Goal: Complete application form: Complete application form

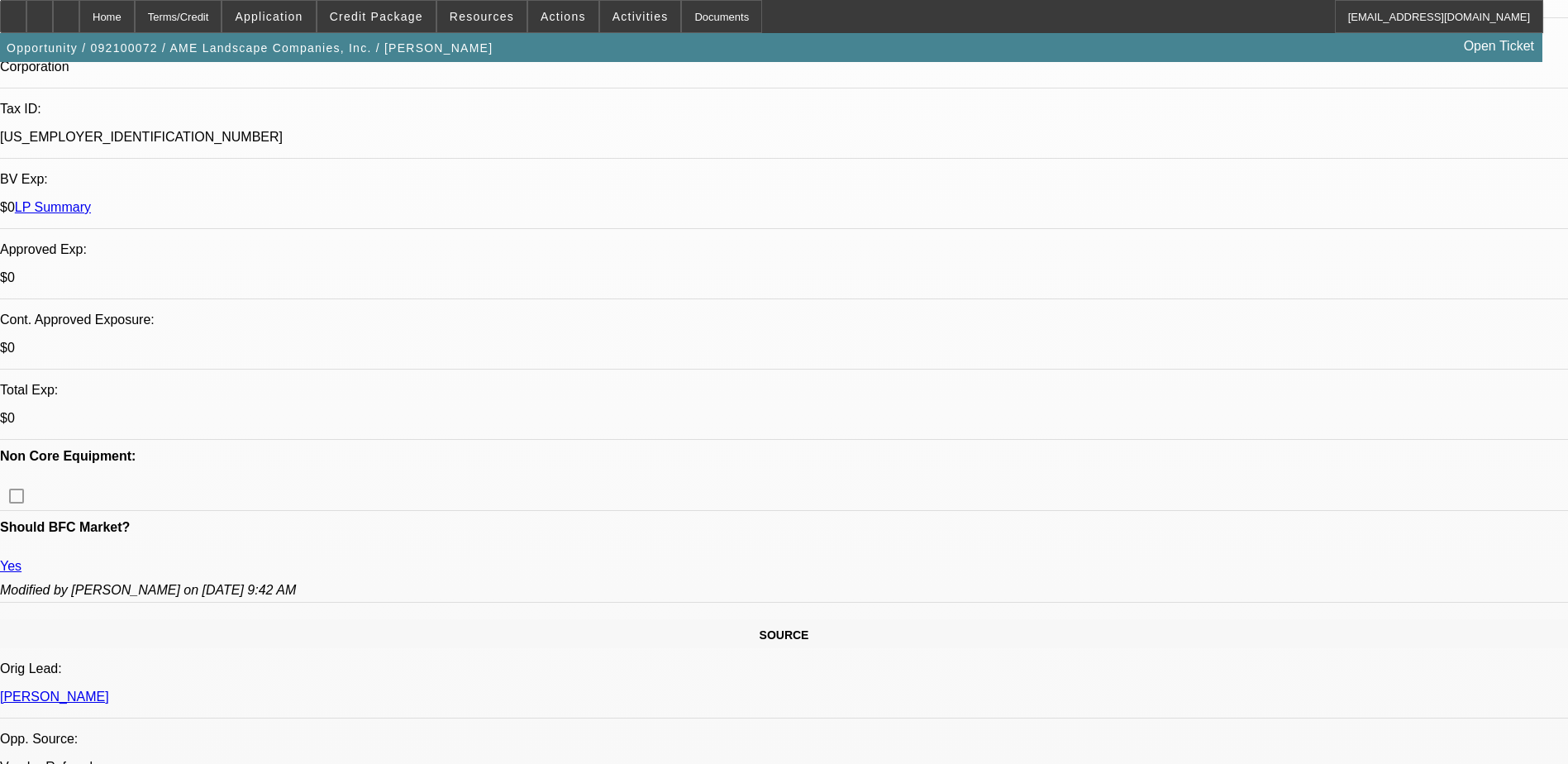
select select "0"
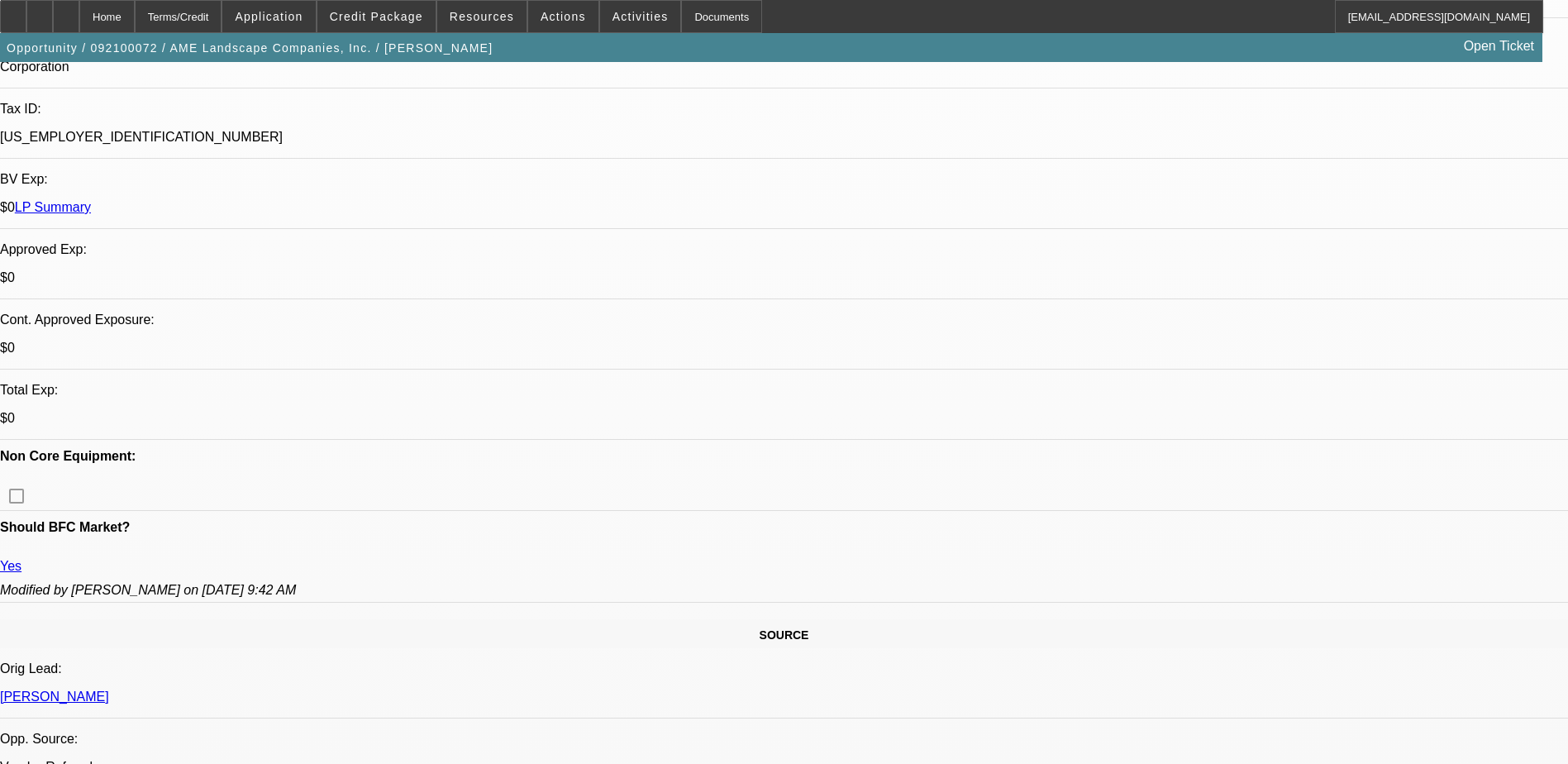
select select "0"
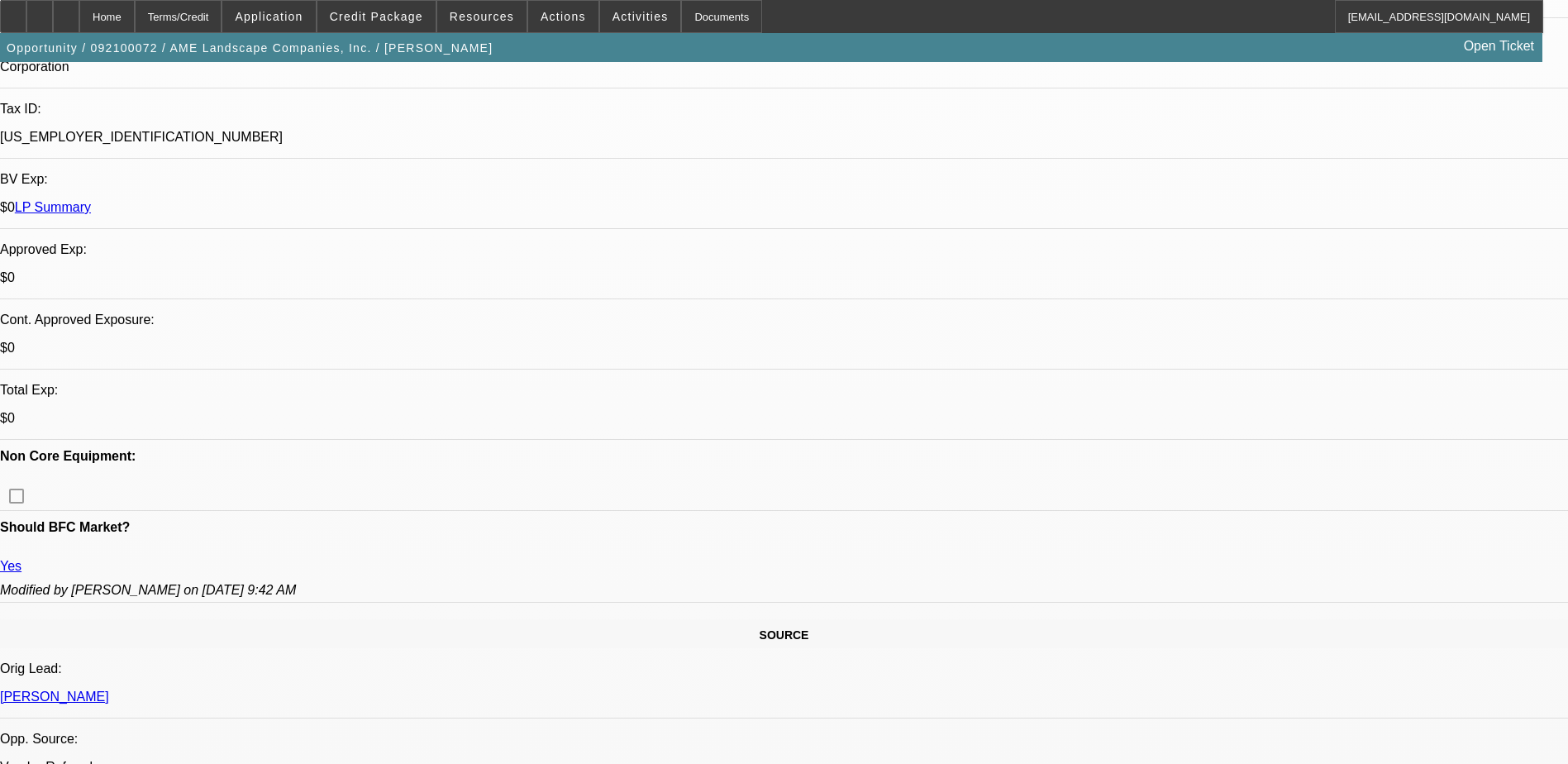
select select "0"
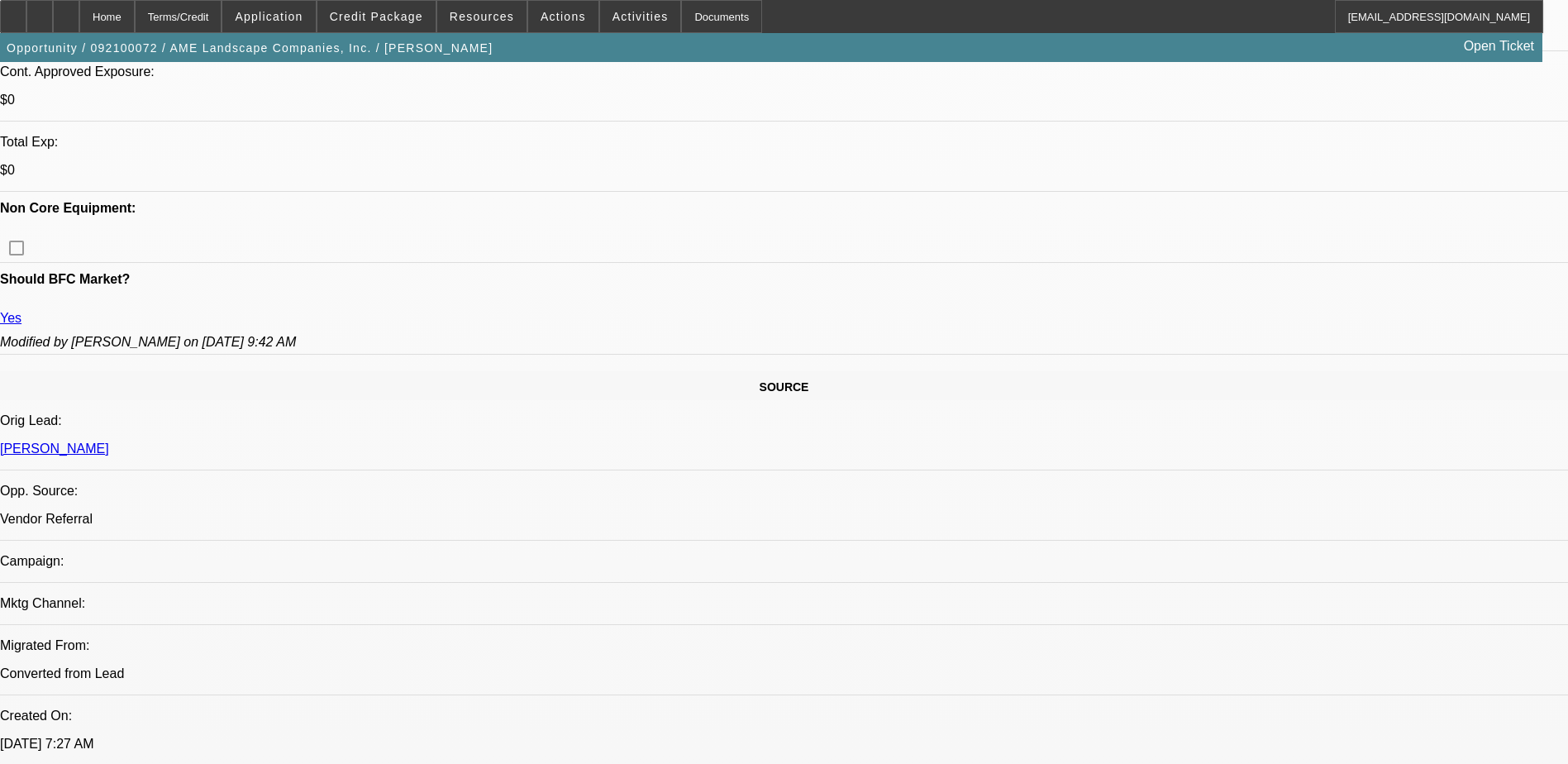
select select "1"
select select "6"
select select "1"
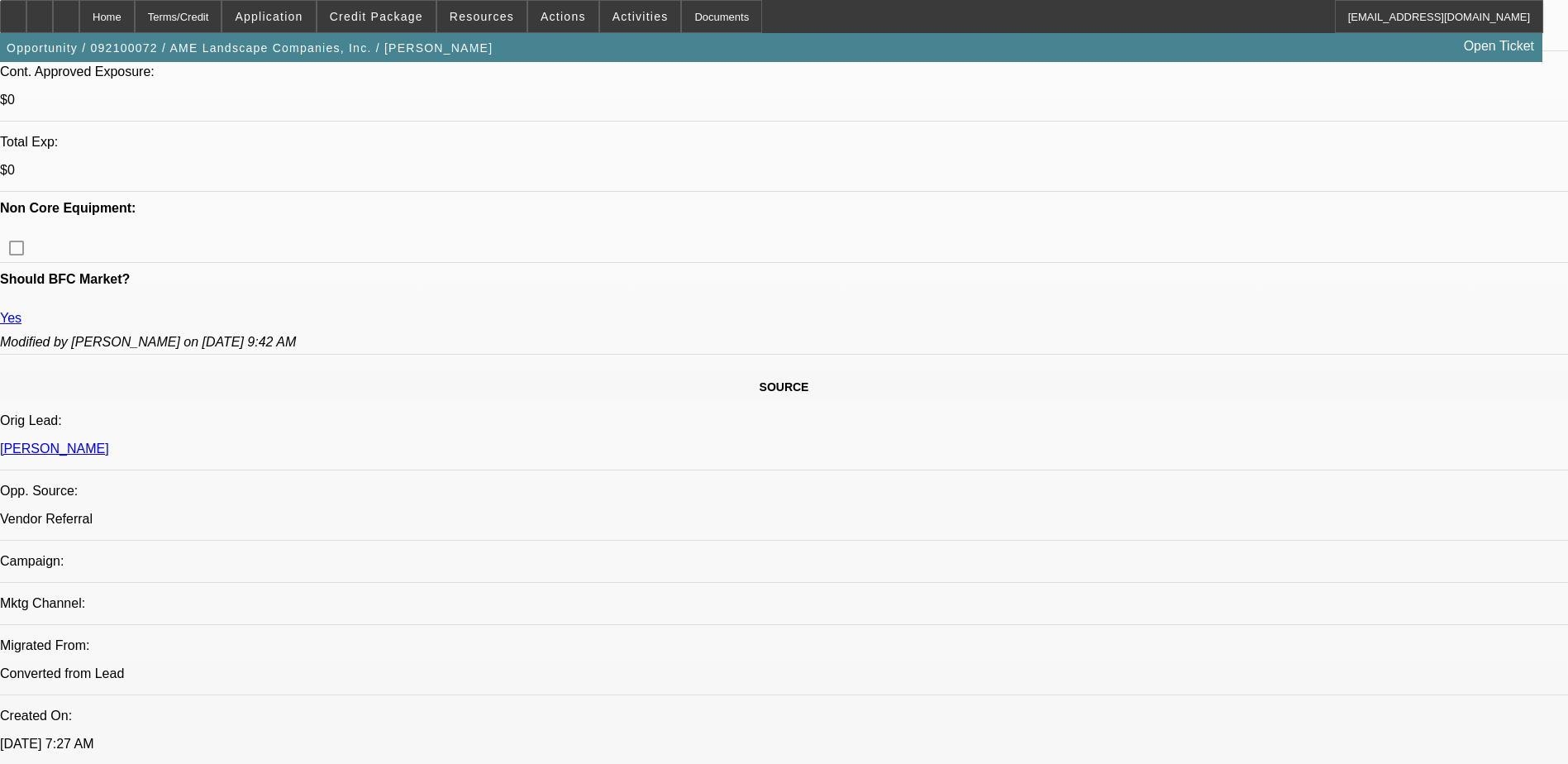
select select "6"
select select "1"
select select "6"
select select "1"
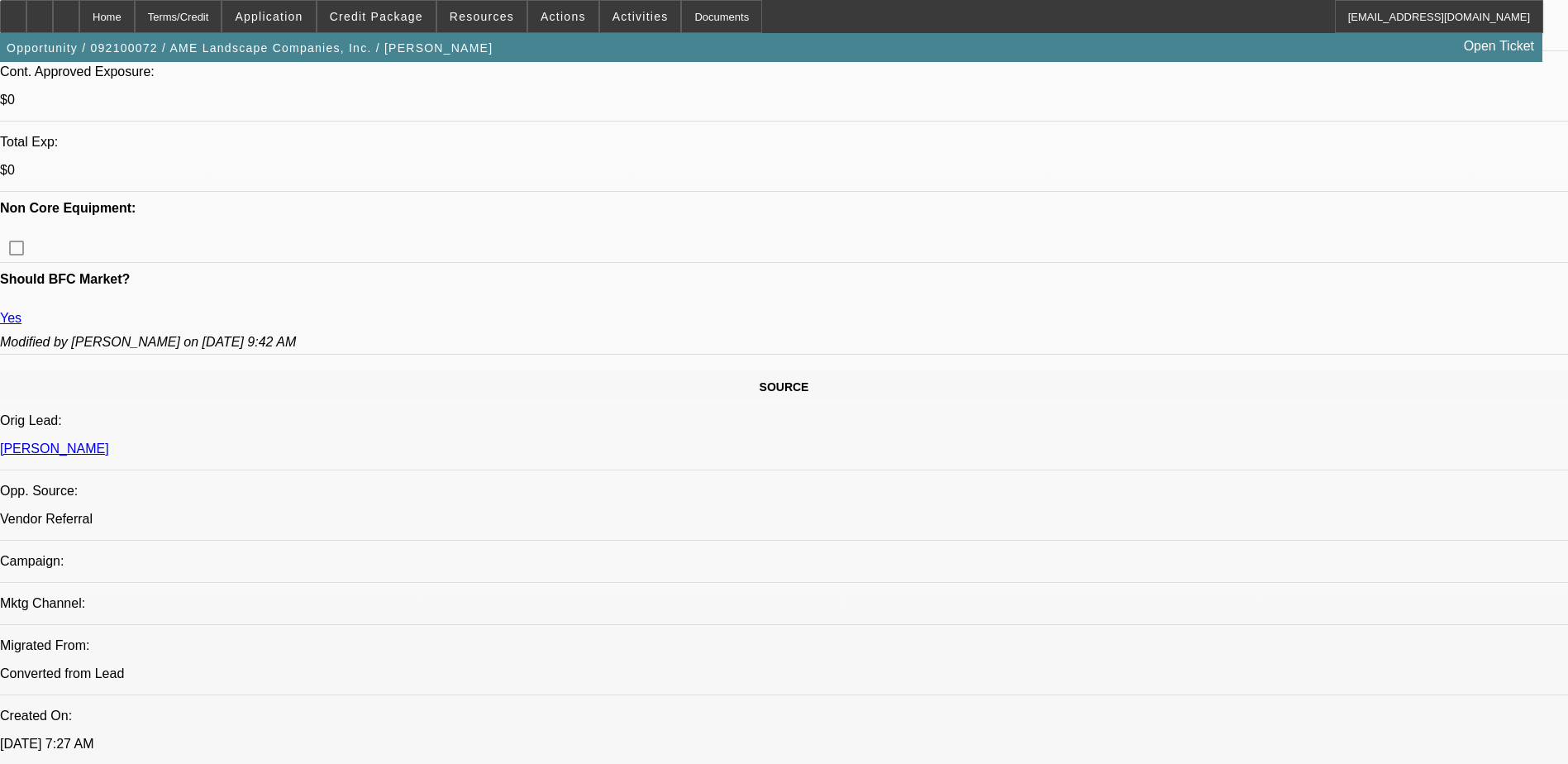
select select "1"
select select "6"
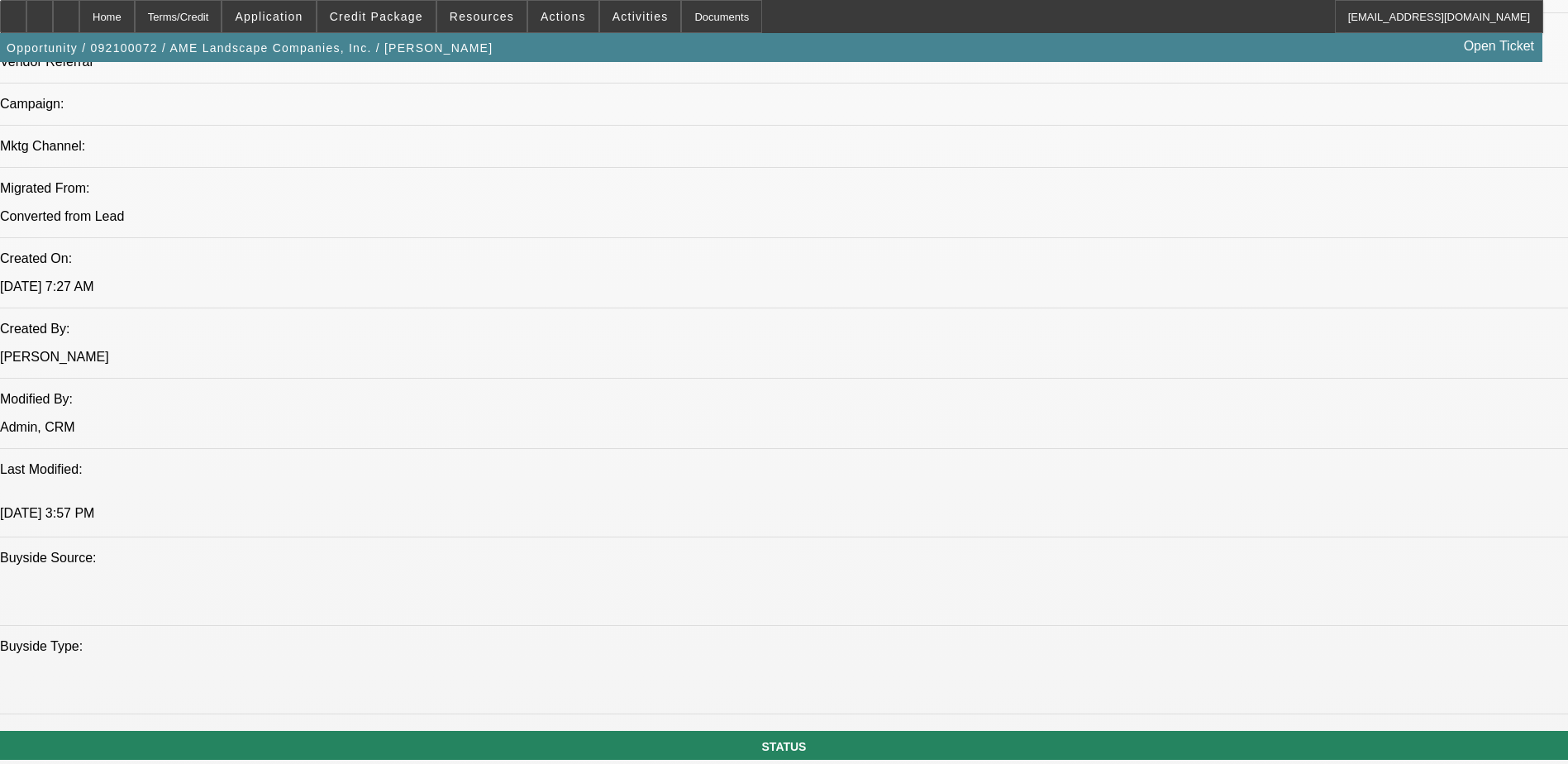
scroll to position [1241, 0]
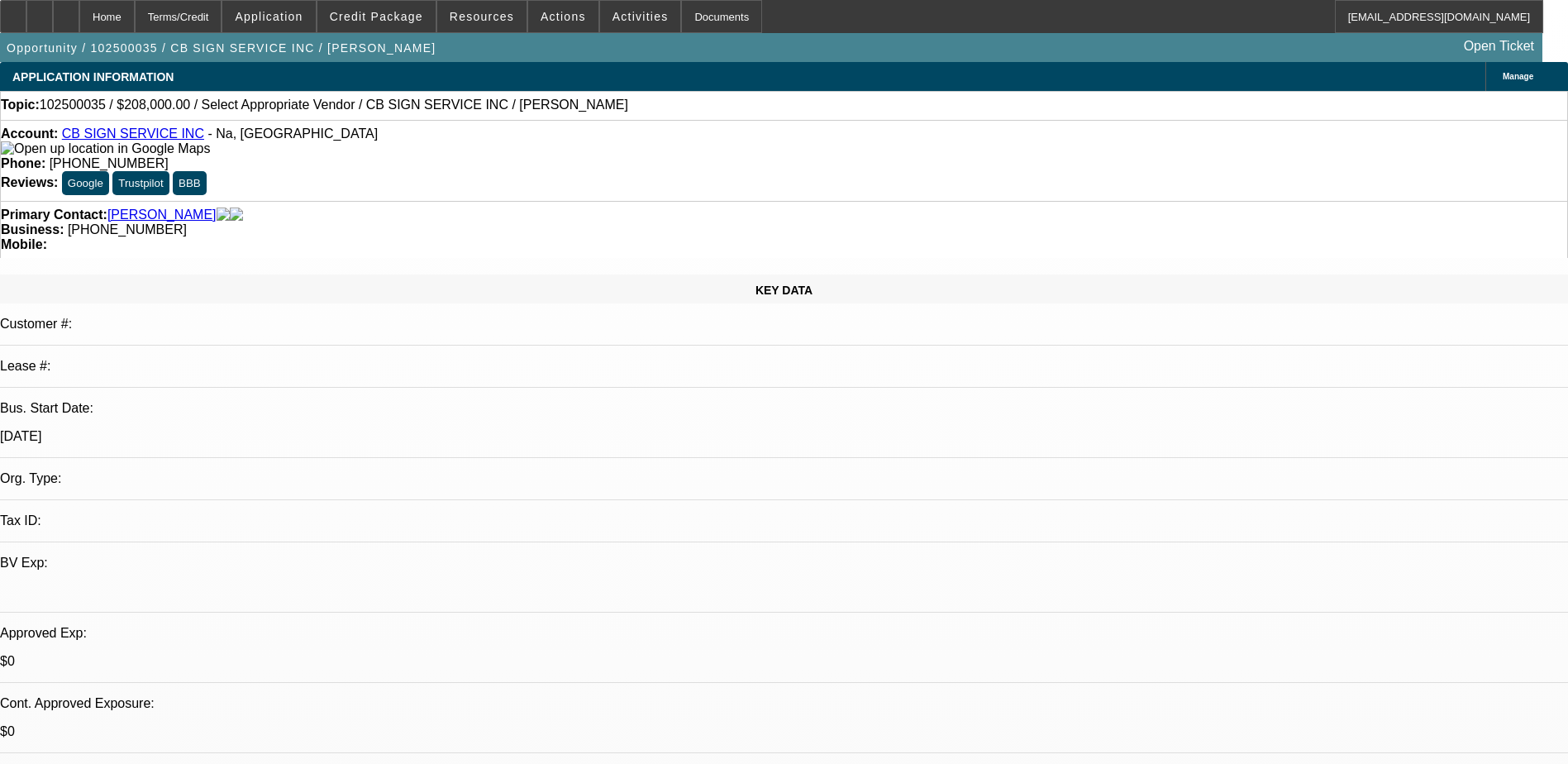
select select "0"
select select "2"
select select "0.1"
select select "4"
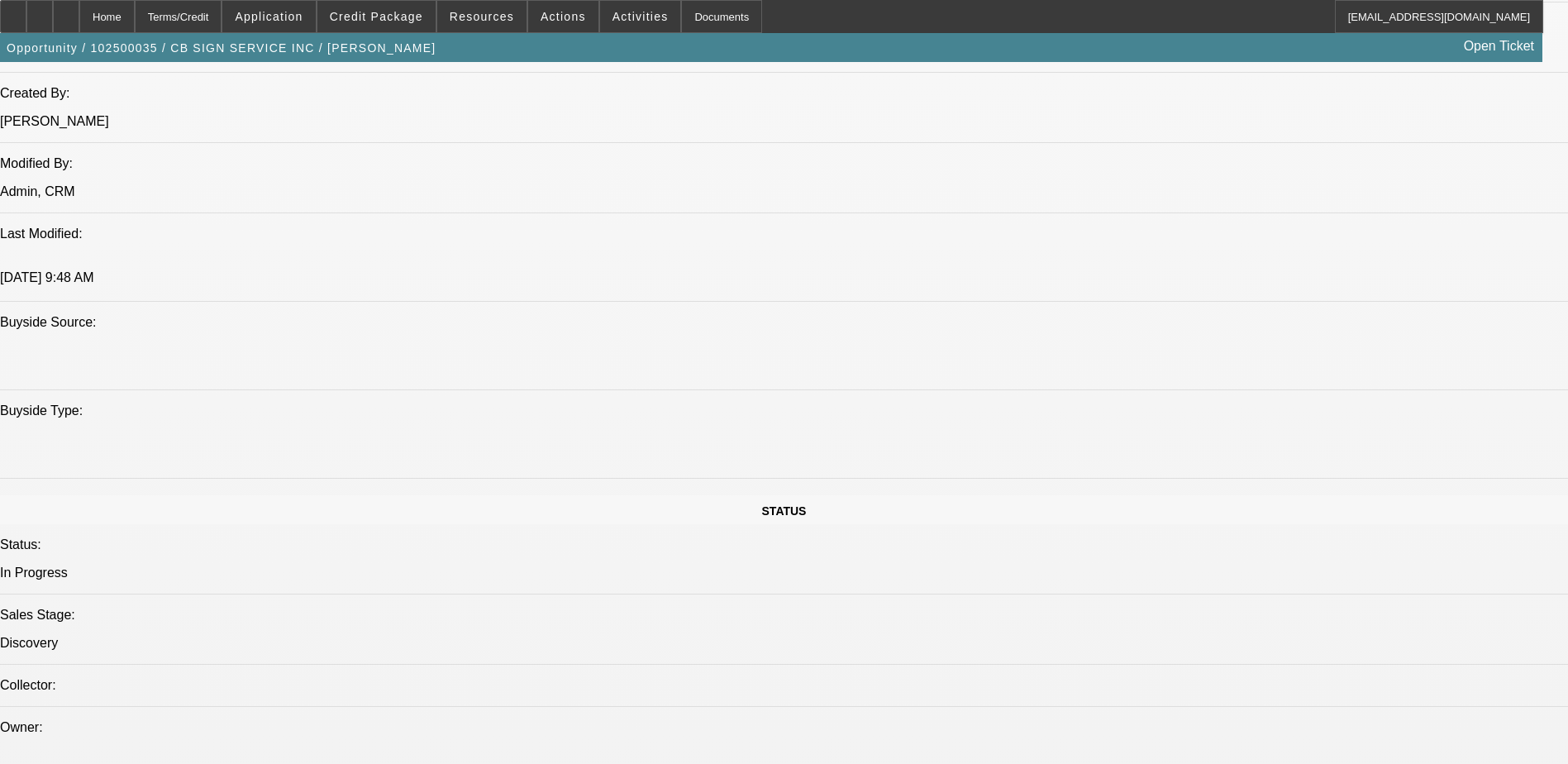
scroll to position [910, 0]
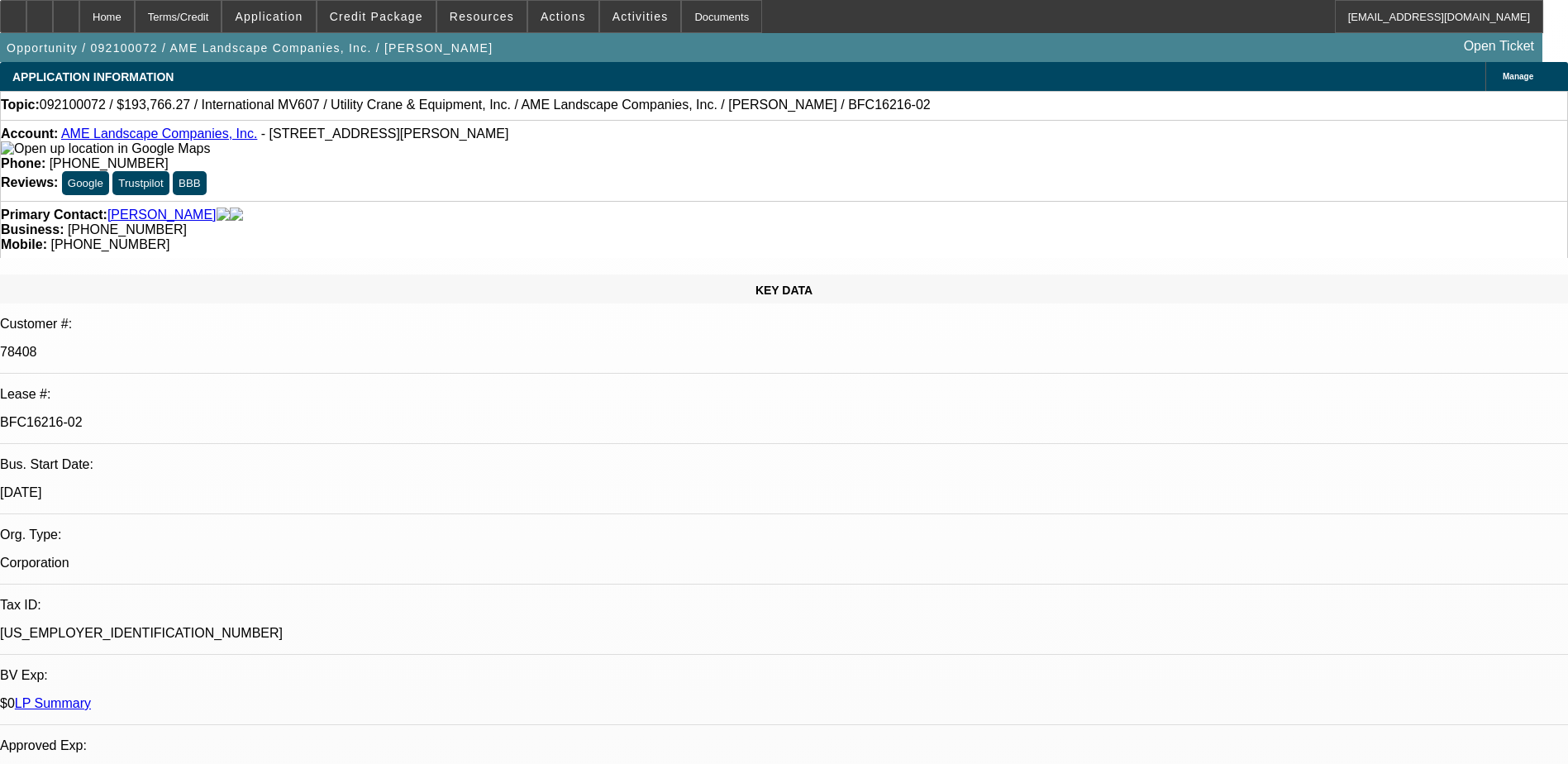
select select "0"
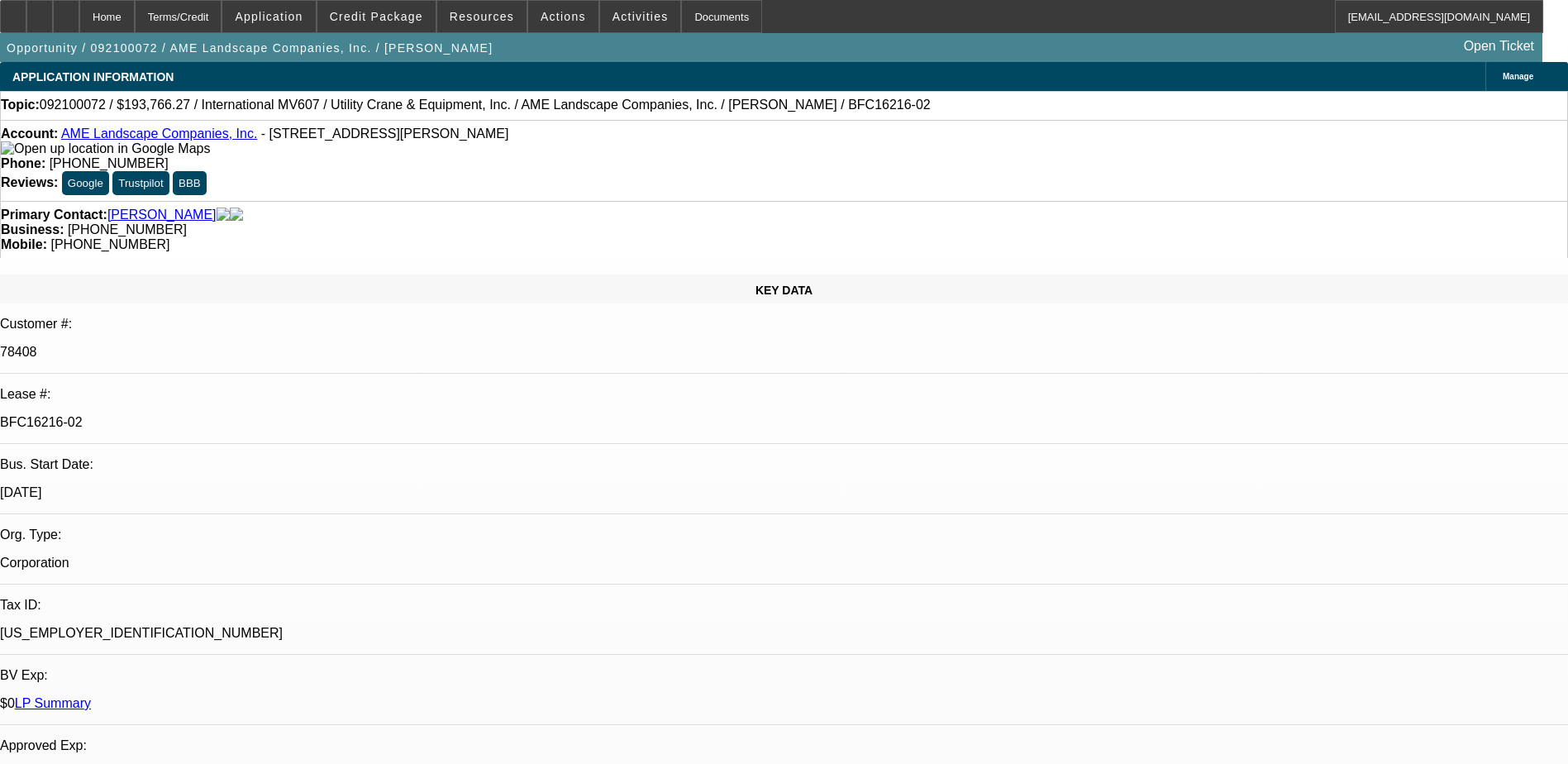
select select "0"
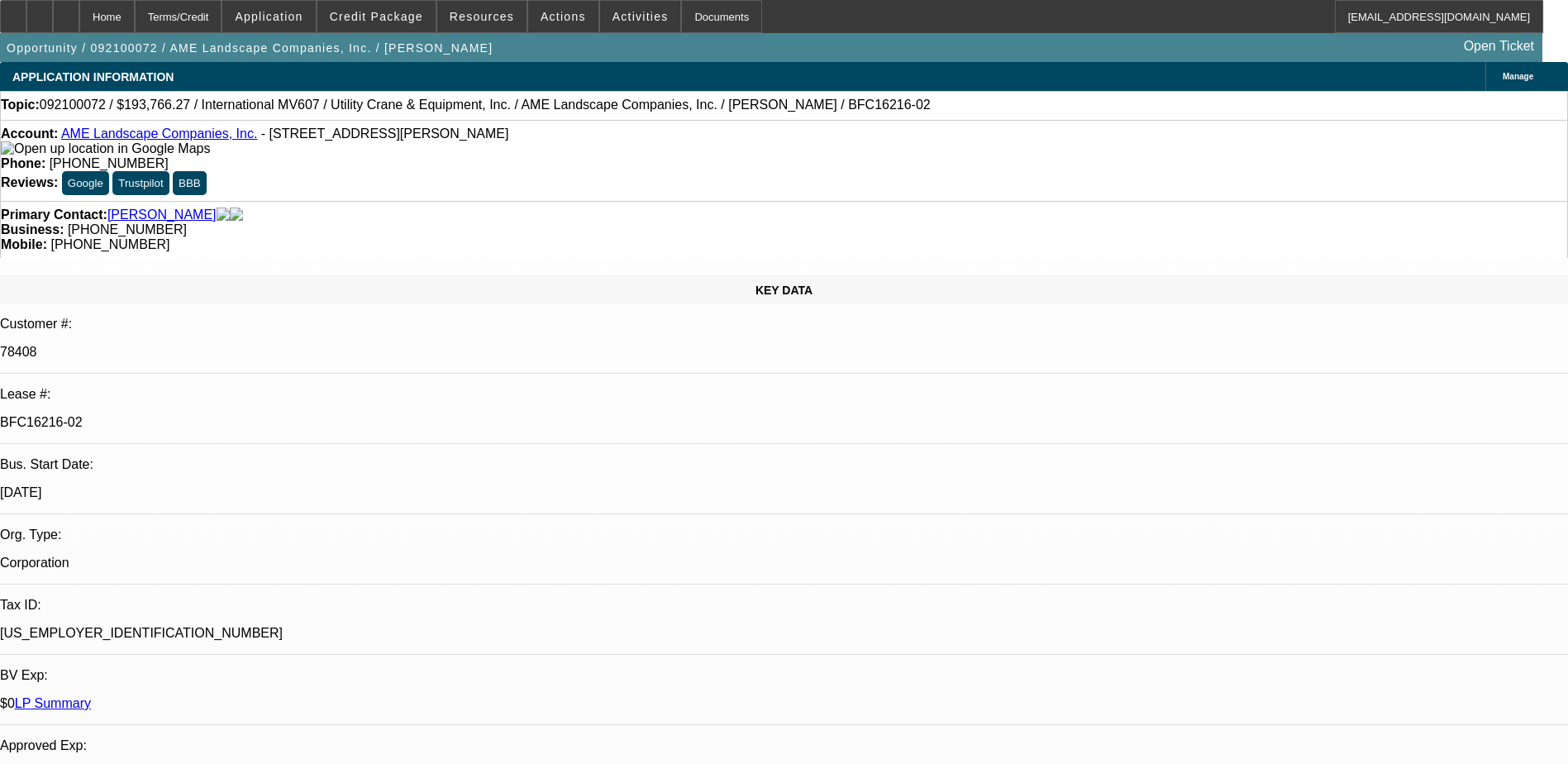
select select "0"
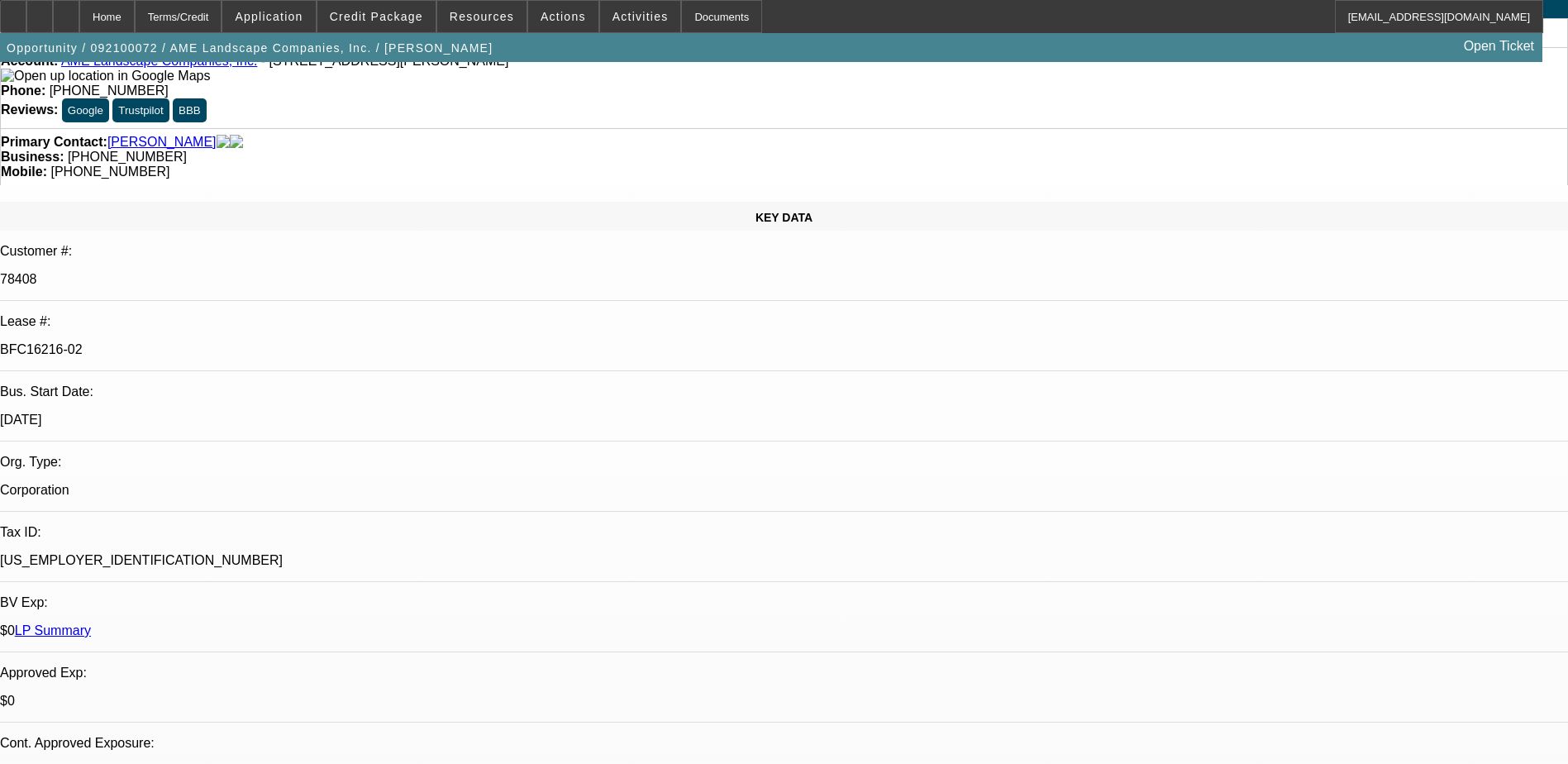
select select "1"
select select "6"
select select "1"
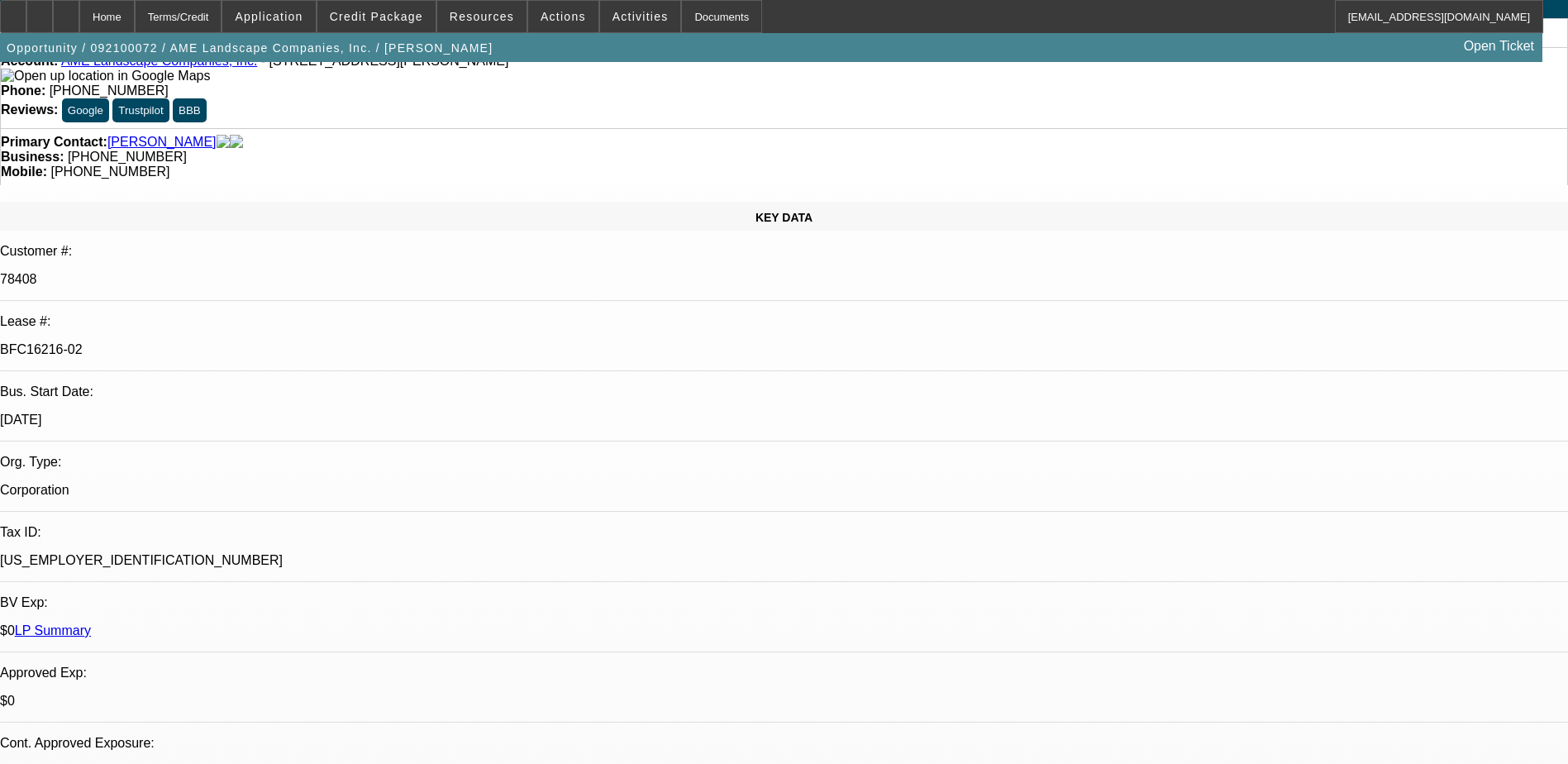
select select "6"
select select "1"
select select "6"
select select "1"
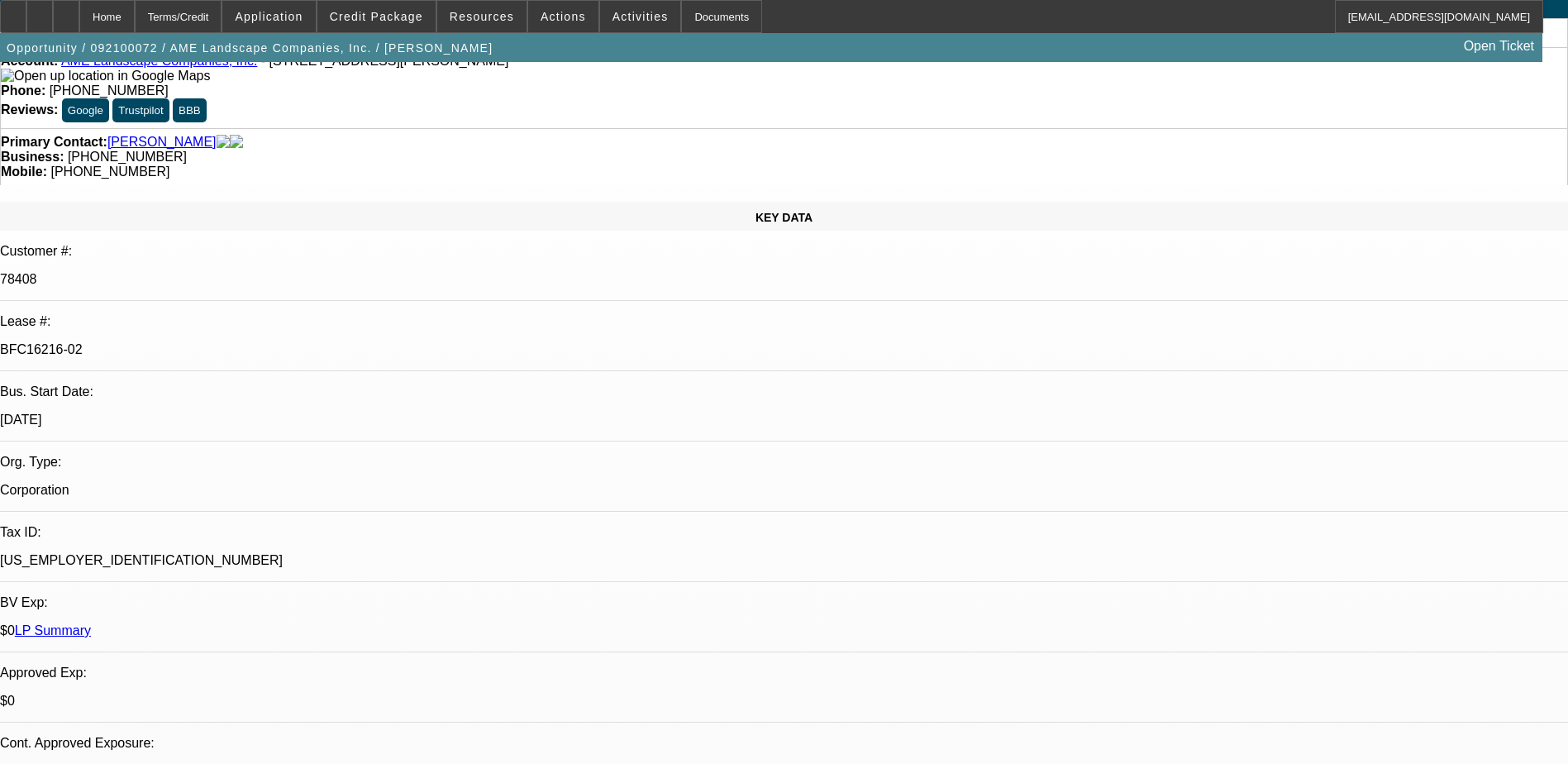
select select "1"
select select "6"
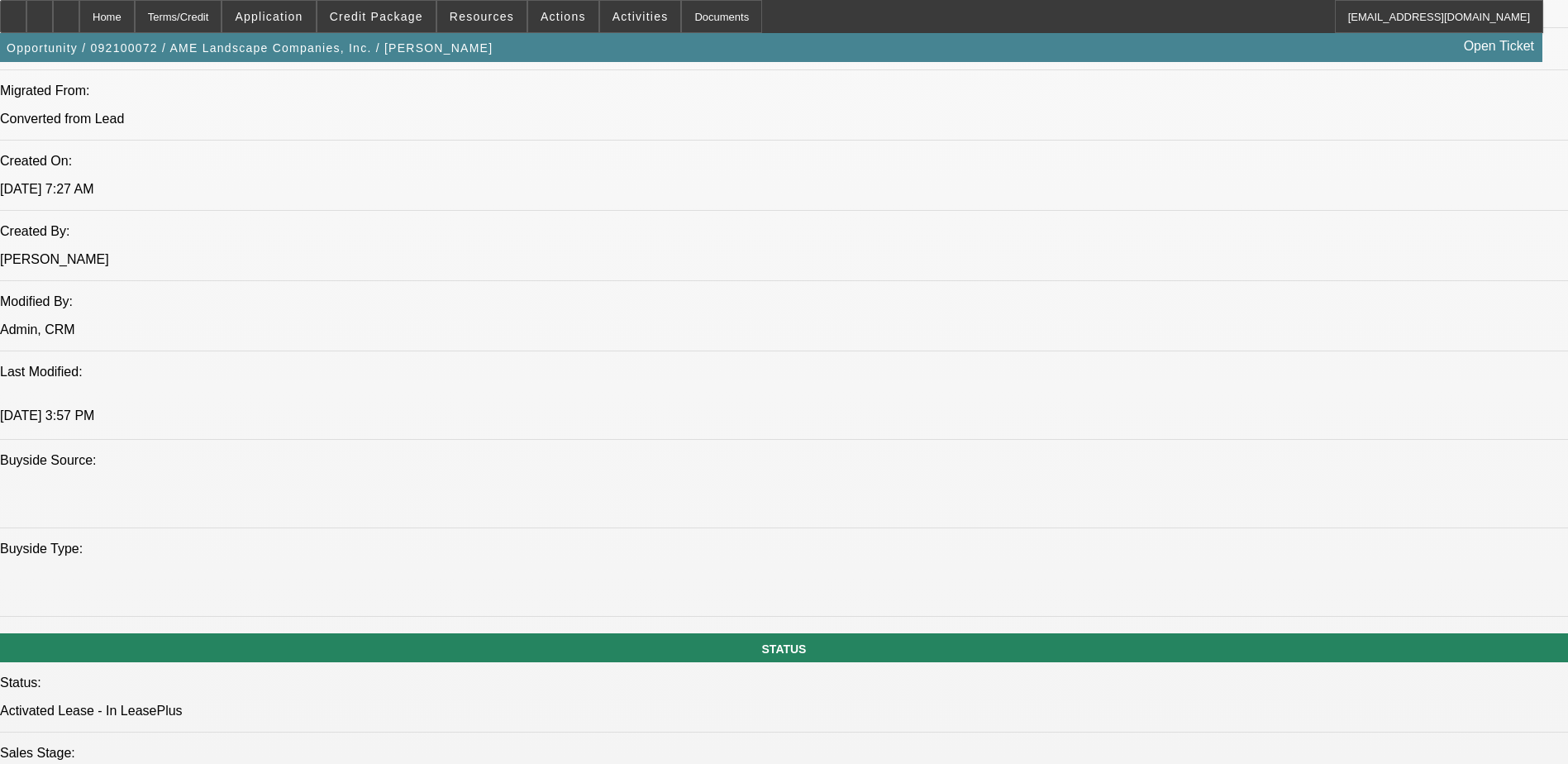
scroll to position [1323, 0]
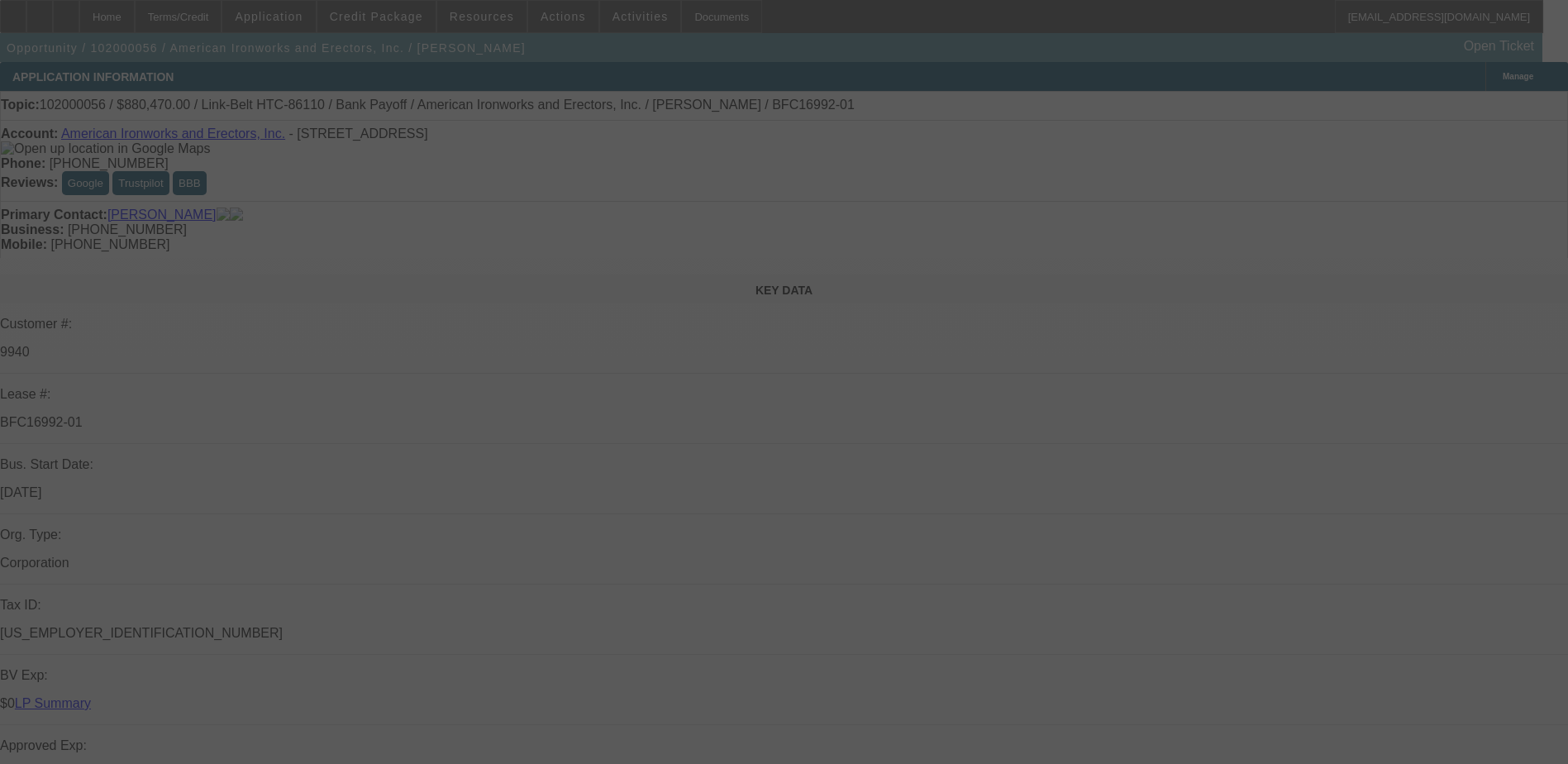
select select "0"
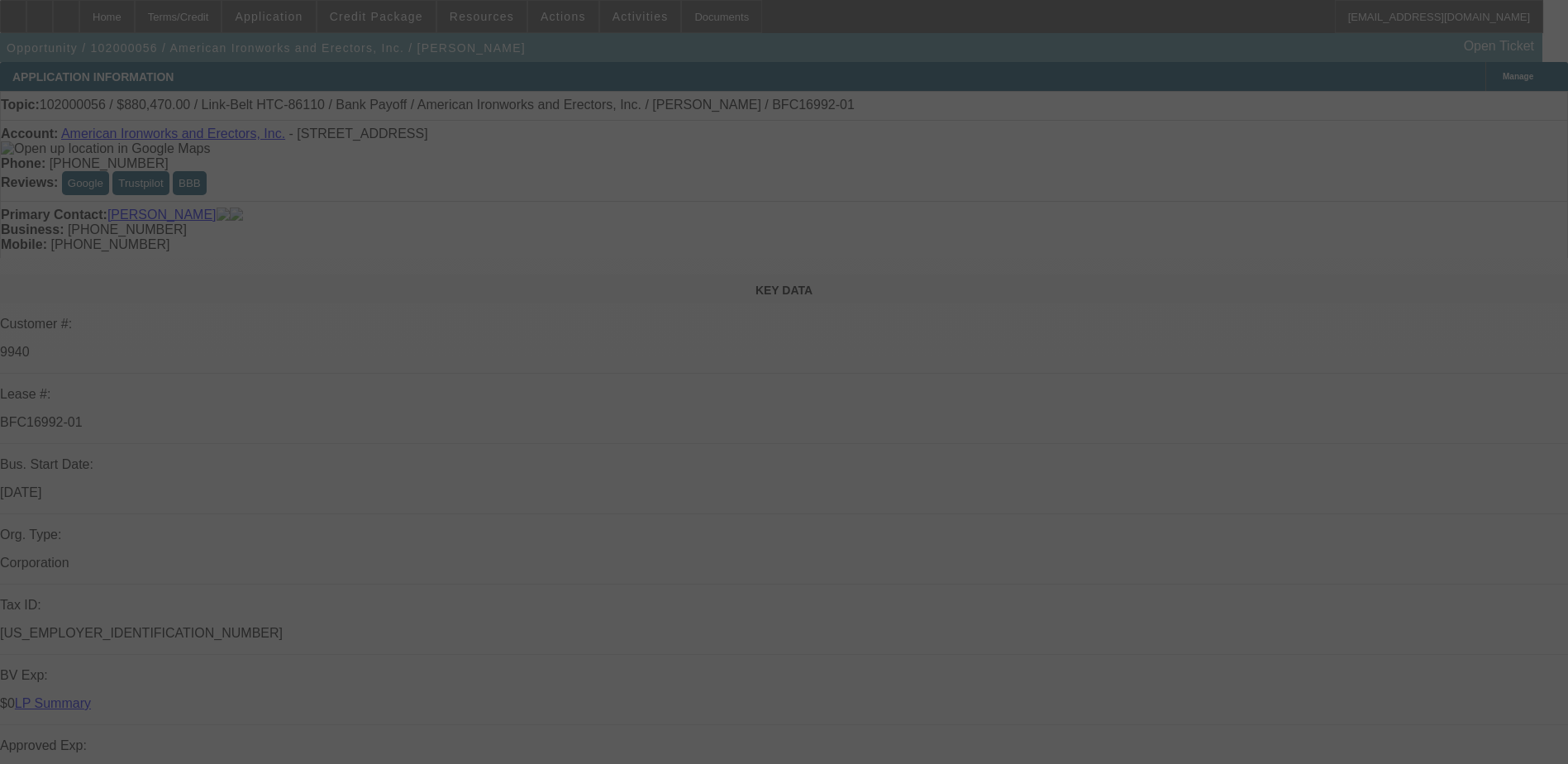
select select "0"
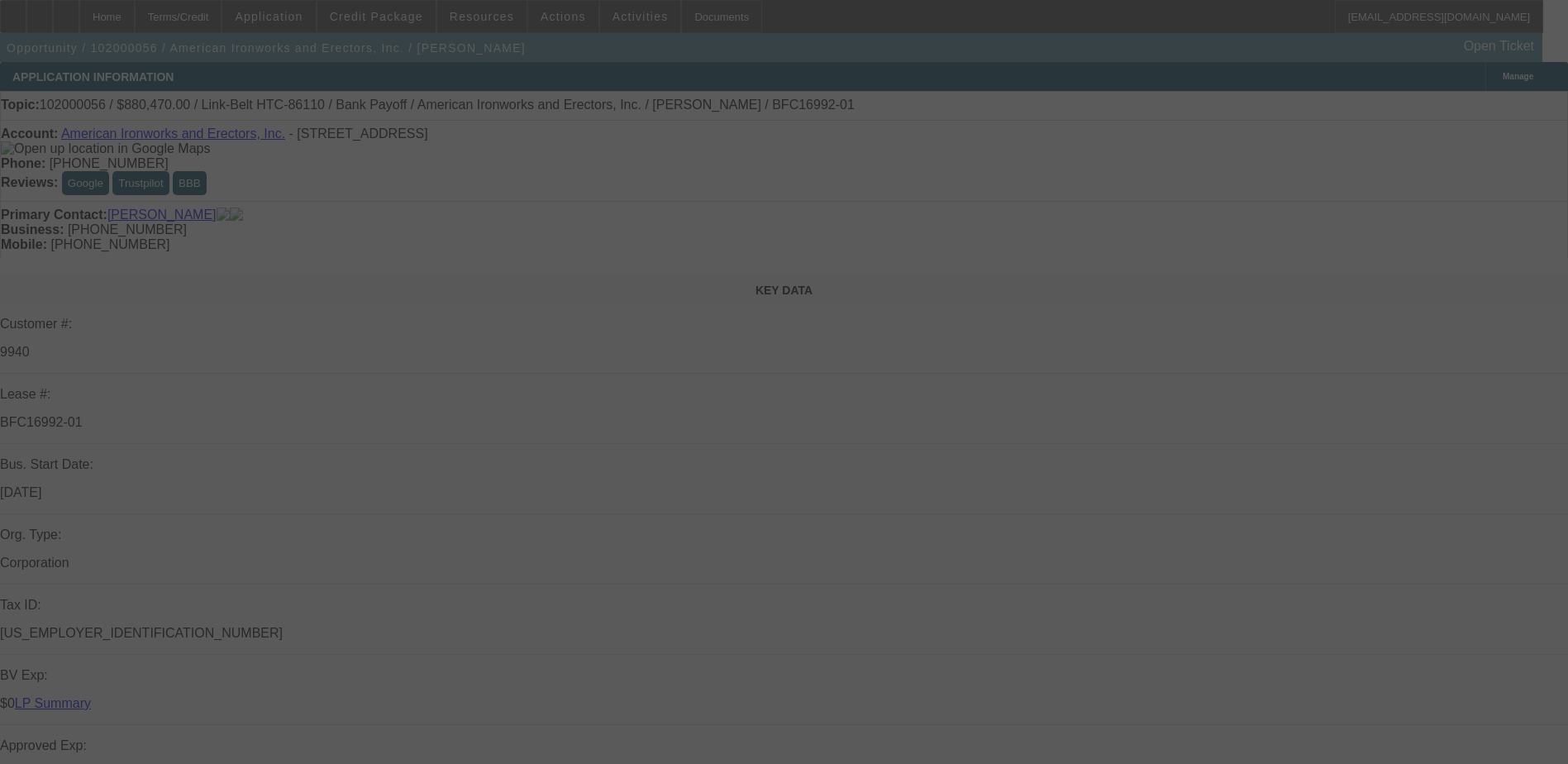
select select "0"
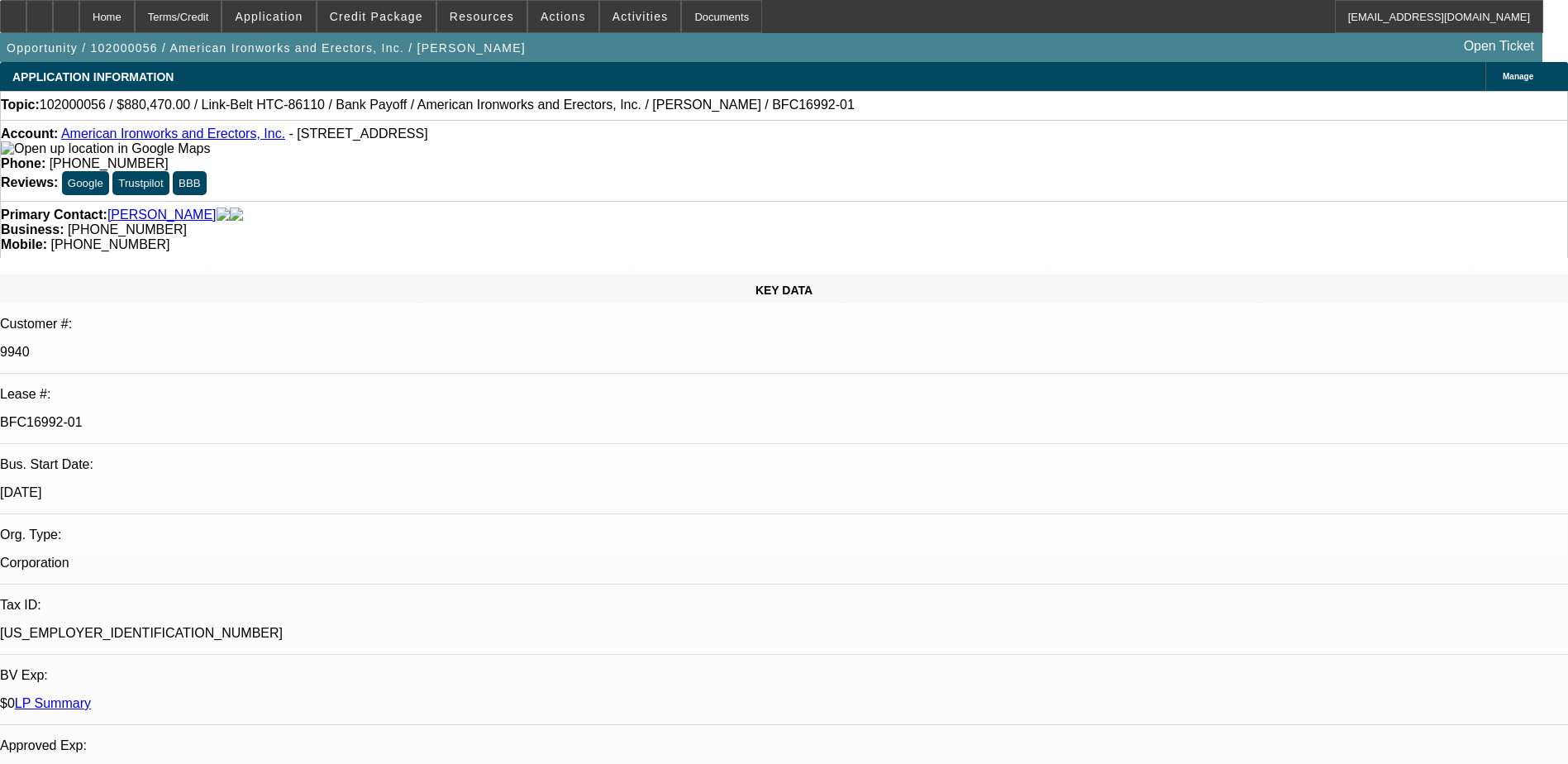
select select "1"
select select "6"
select select "1"
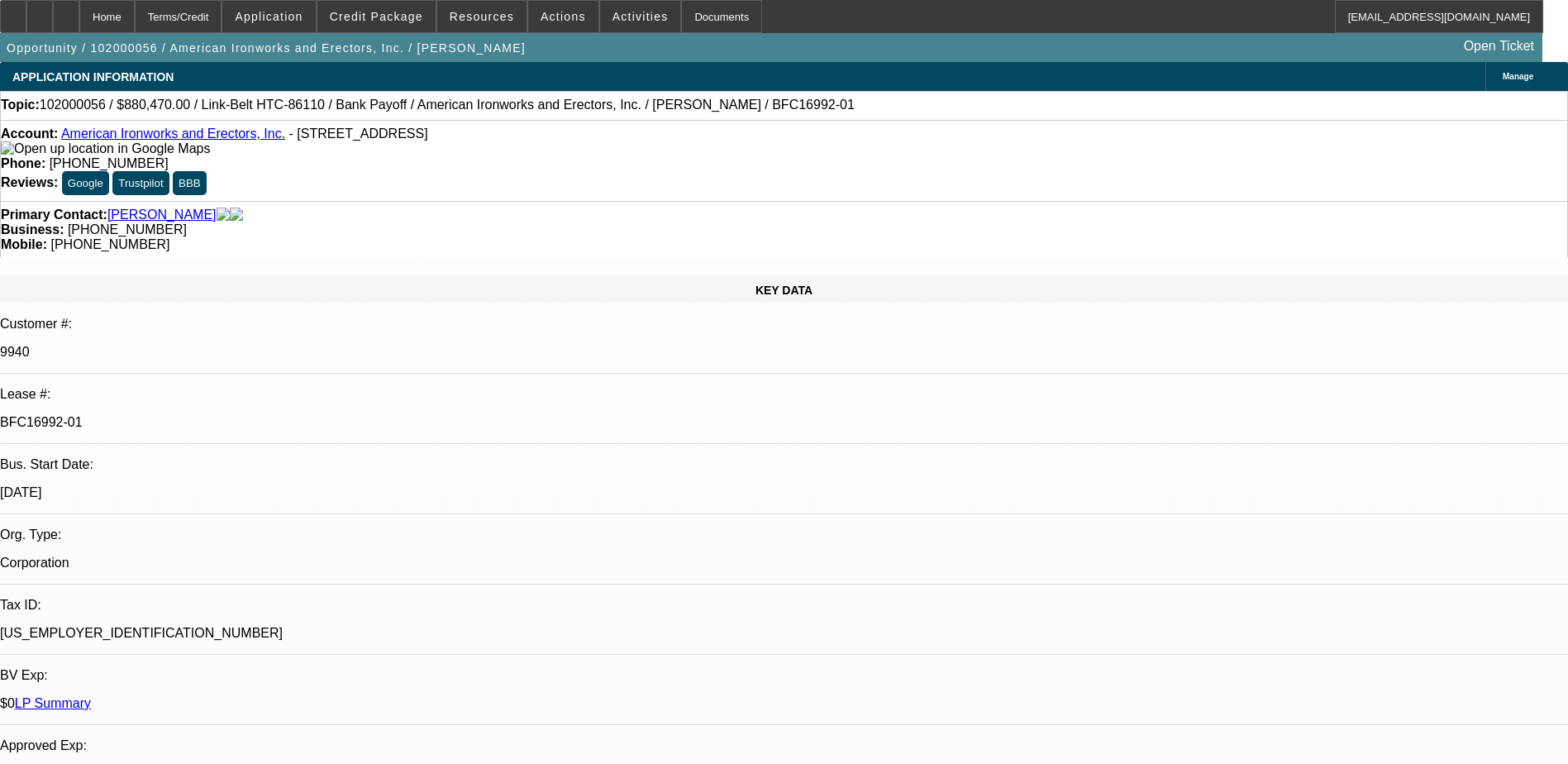
select select "6"
select select "1"
select select "6"
select select "1"
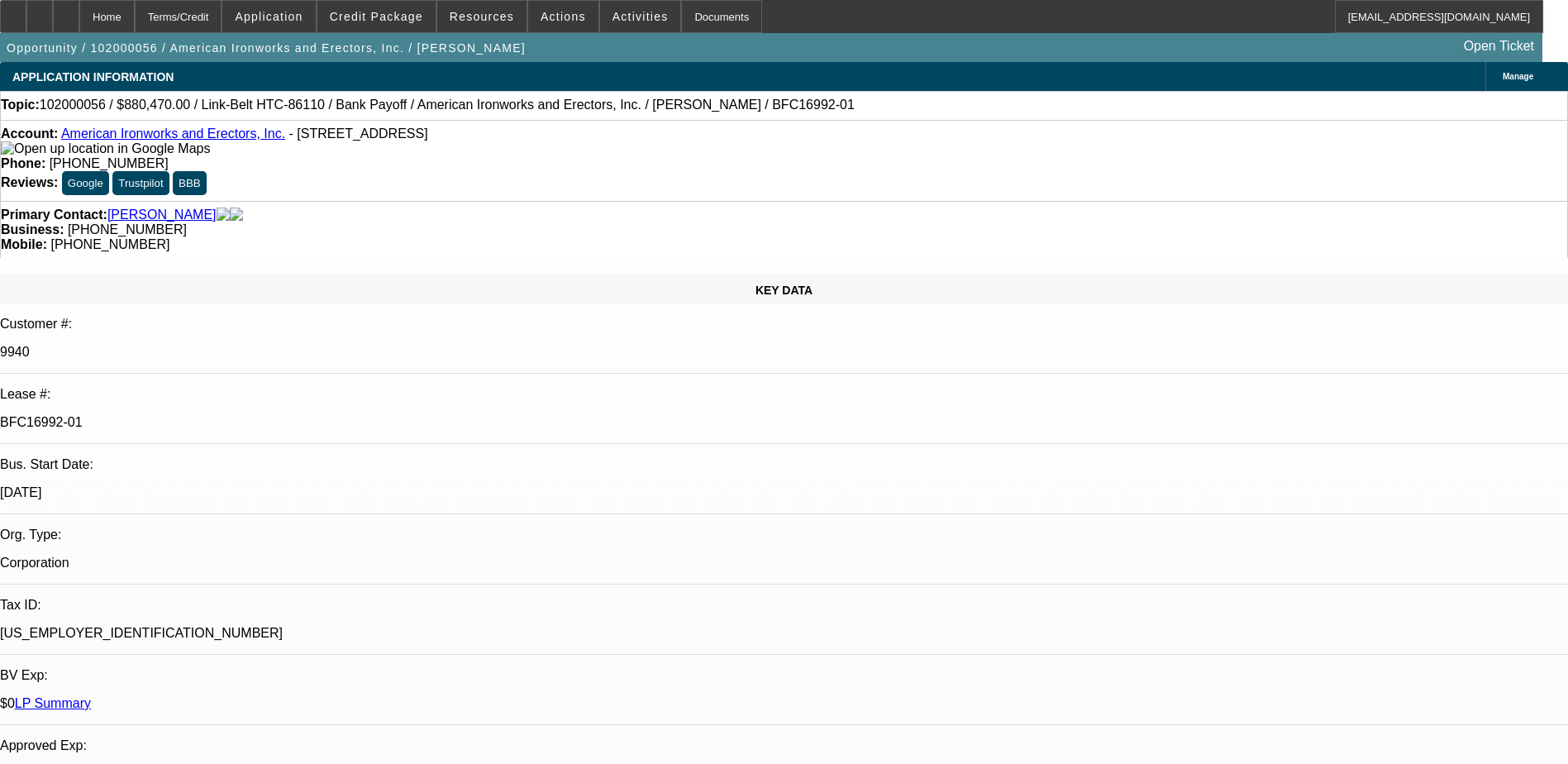
select select "1"
select select "6"
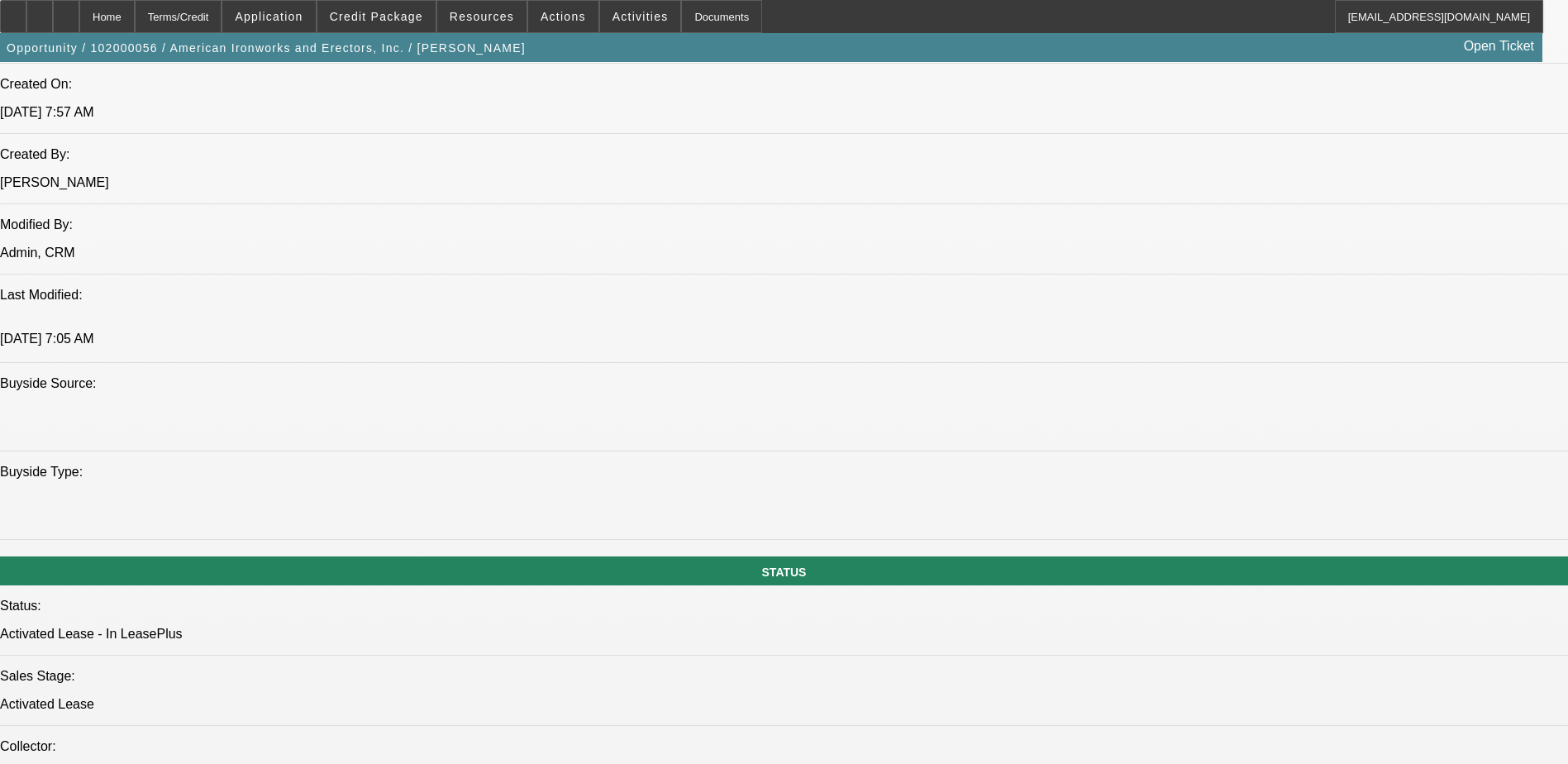
scroll to position [1406, 0]
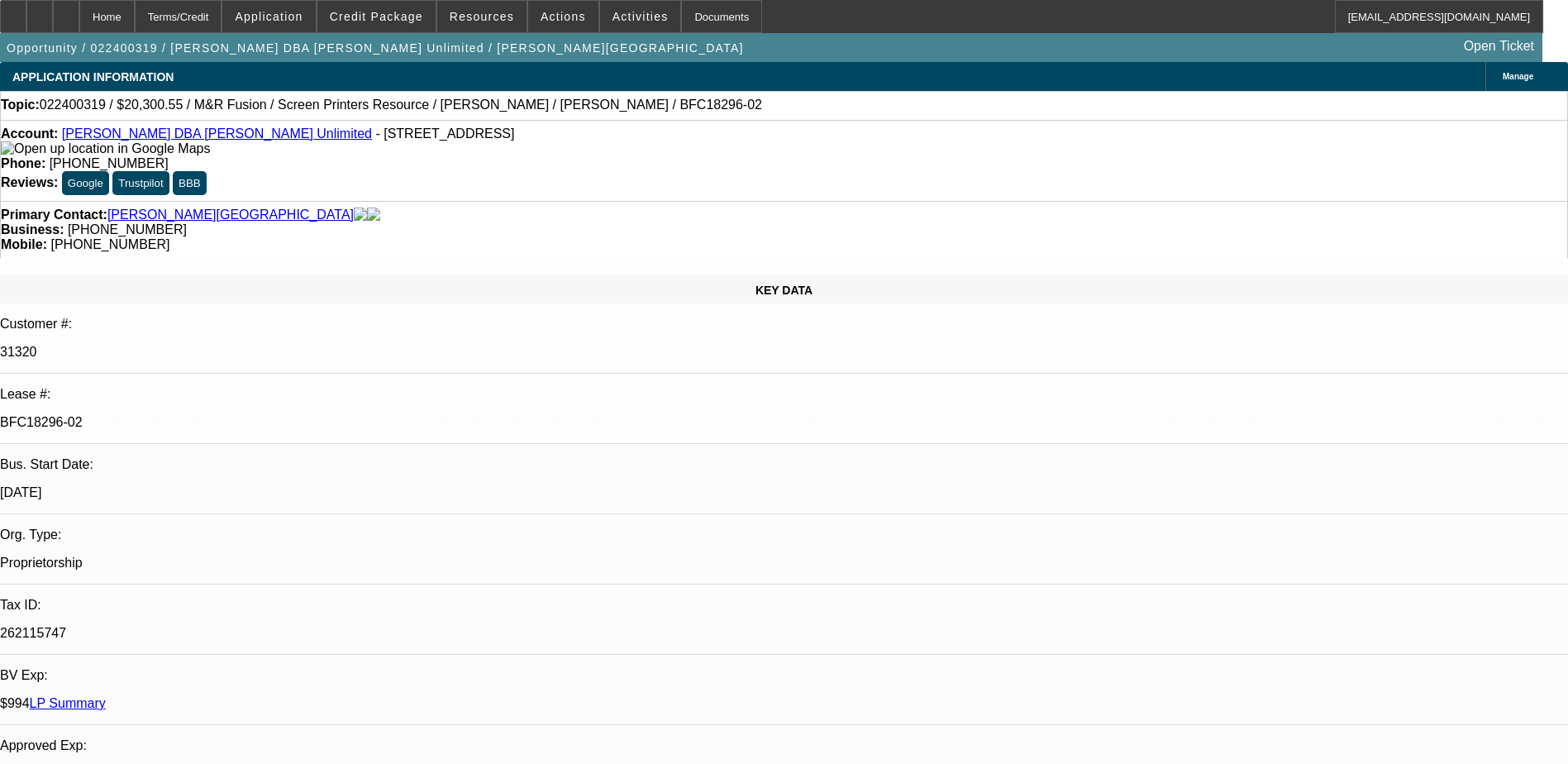
select select "0"
select select "0.1"
select select "0"
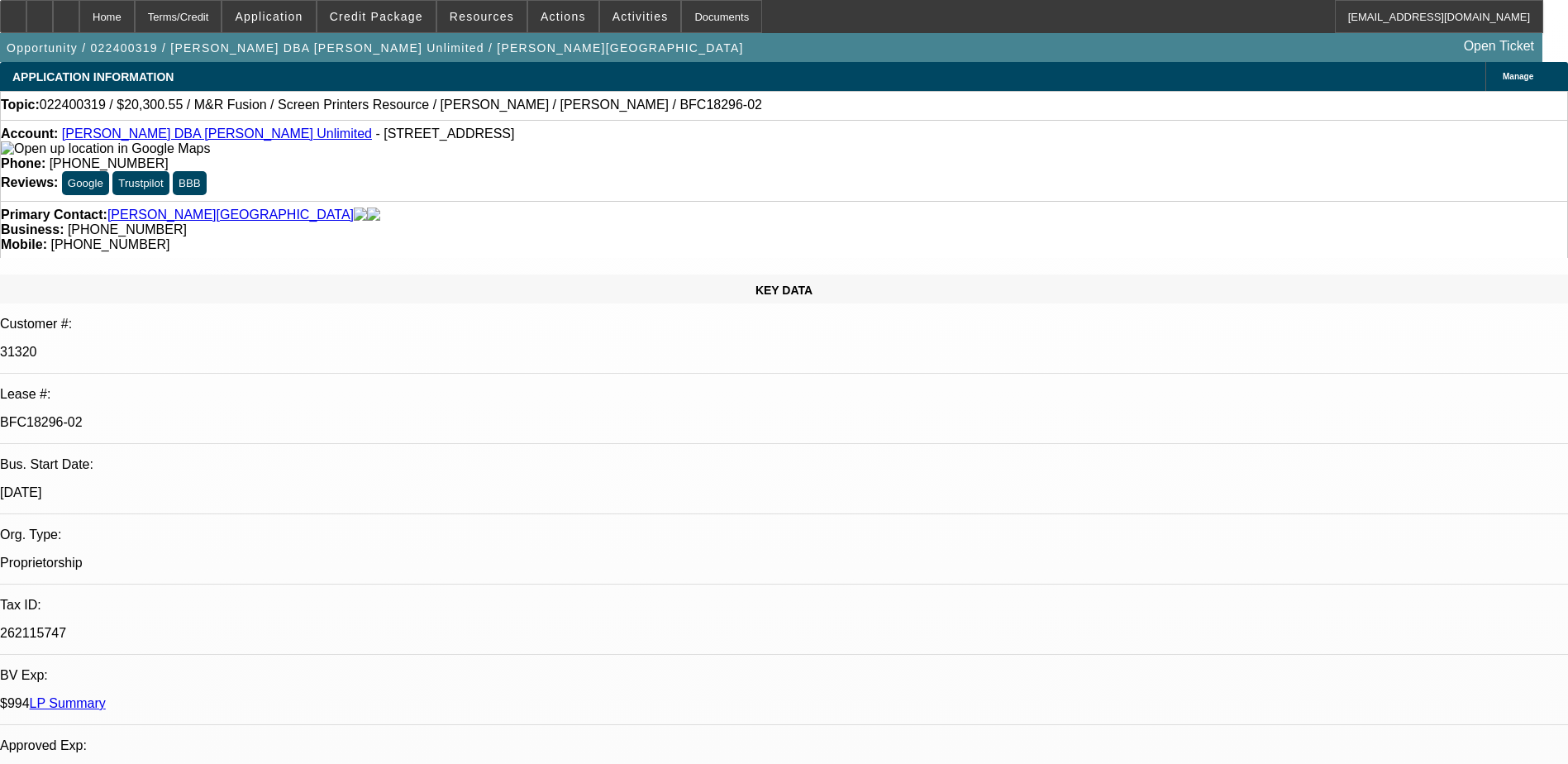
select select "0.1"
select select "2"
select select "0.1"
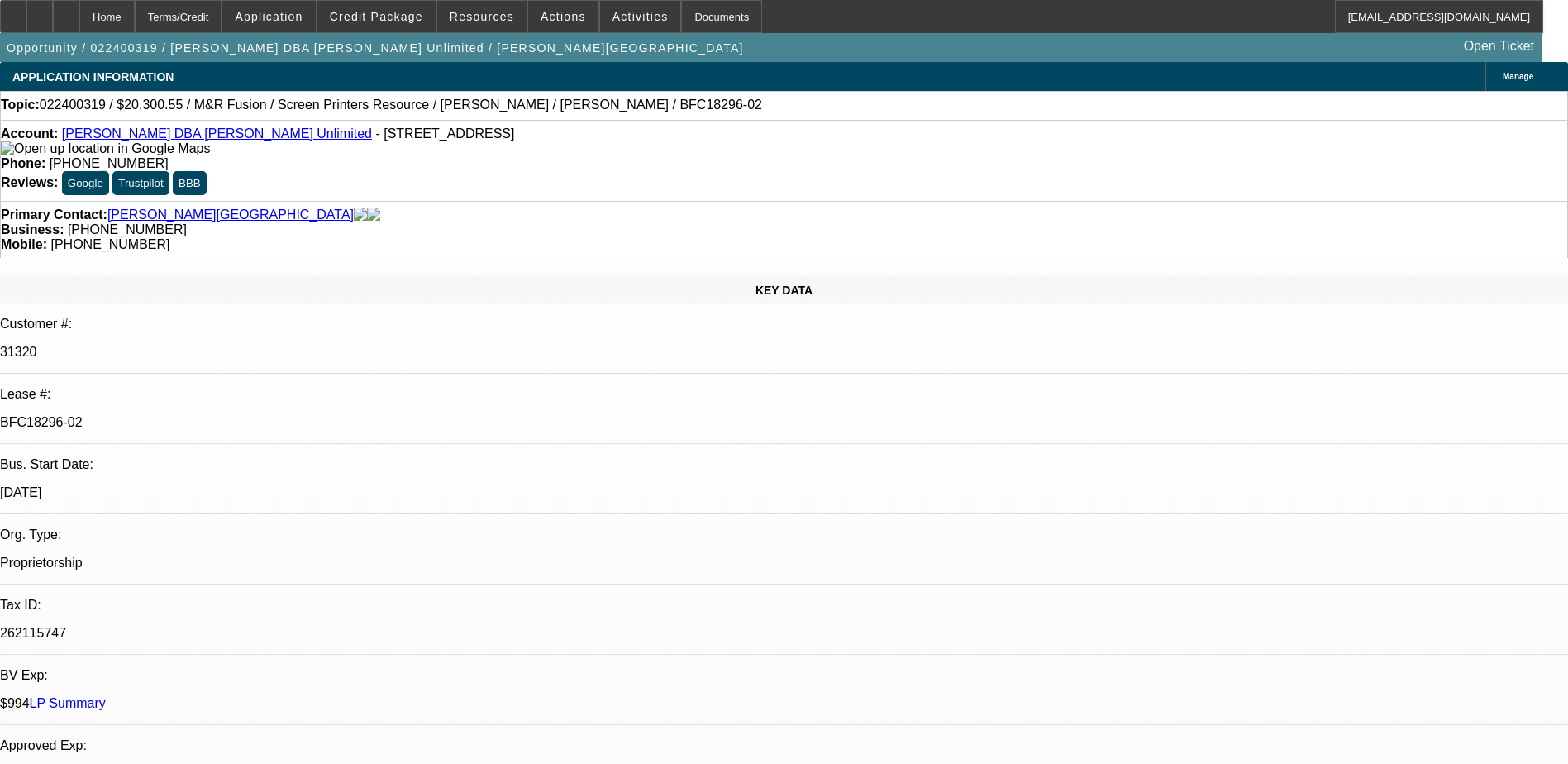
select select "2"
select select "0.1"
select select "1"
select select "2"
select select "4"
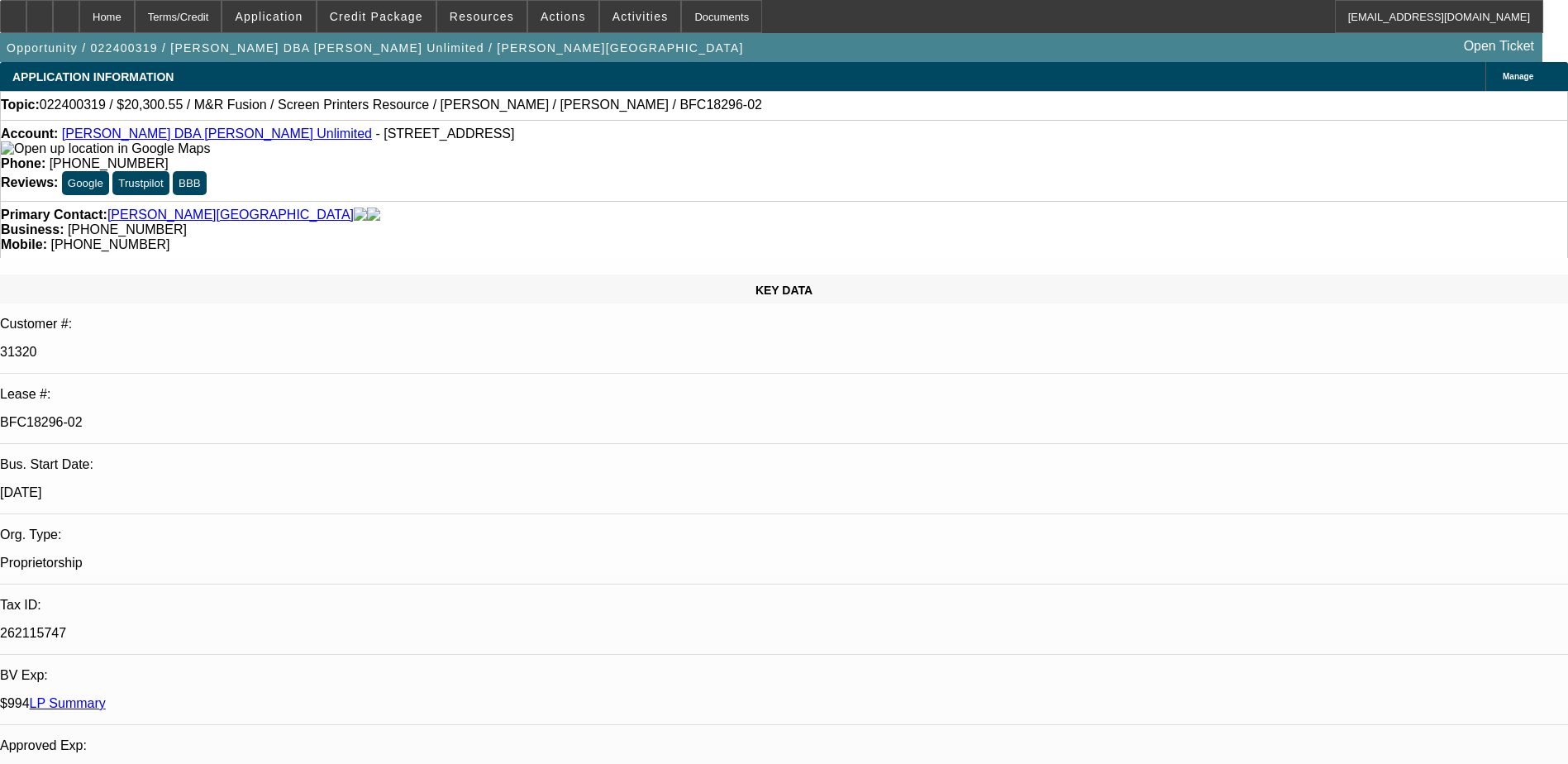
select select "1"
select select "2"
select select "4"
select select "1"
select select "2"
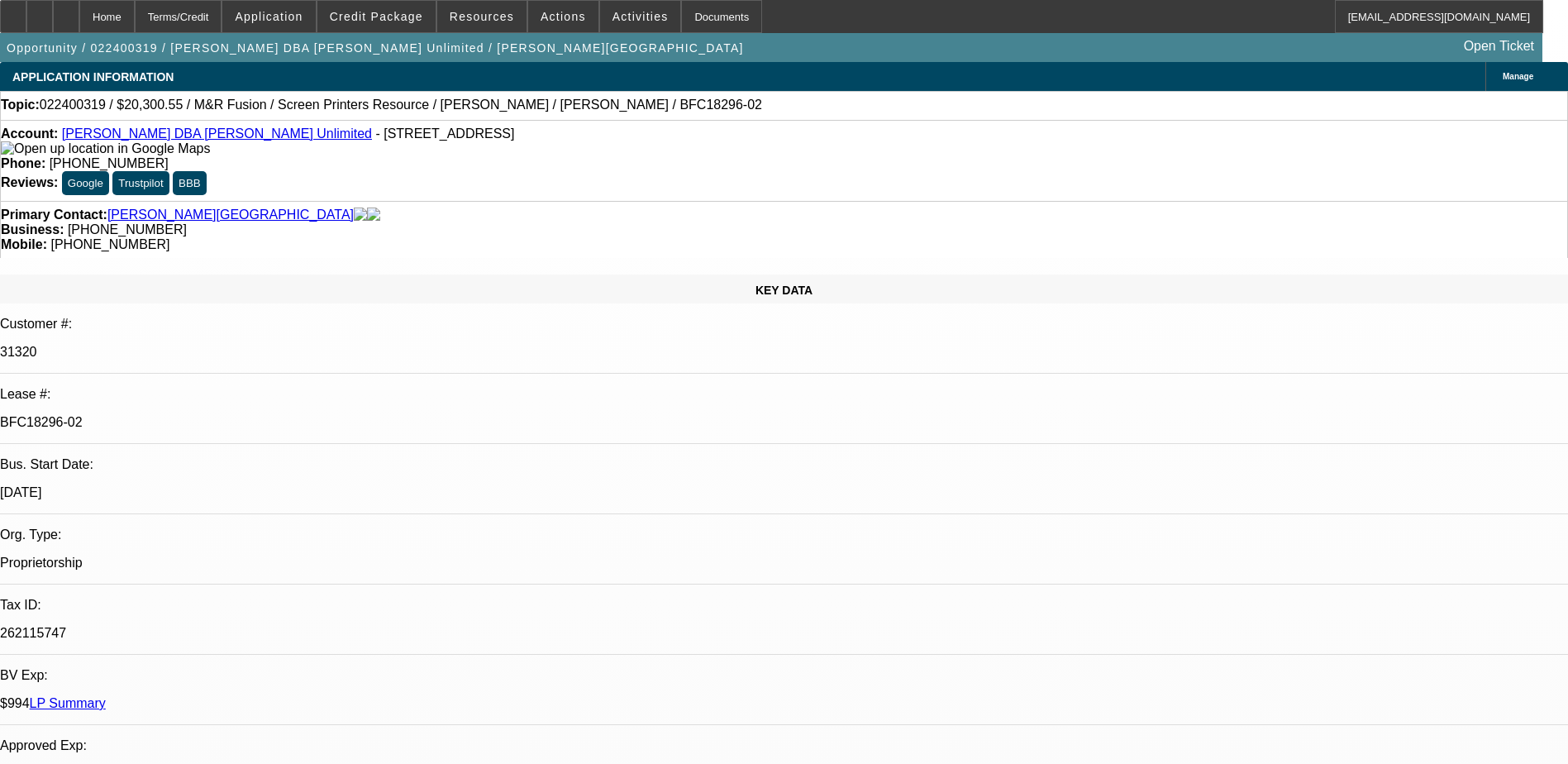
select select "4"
select select "1"
select select "2"
select select "4"
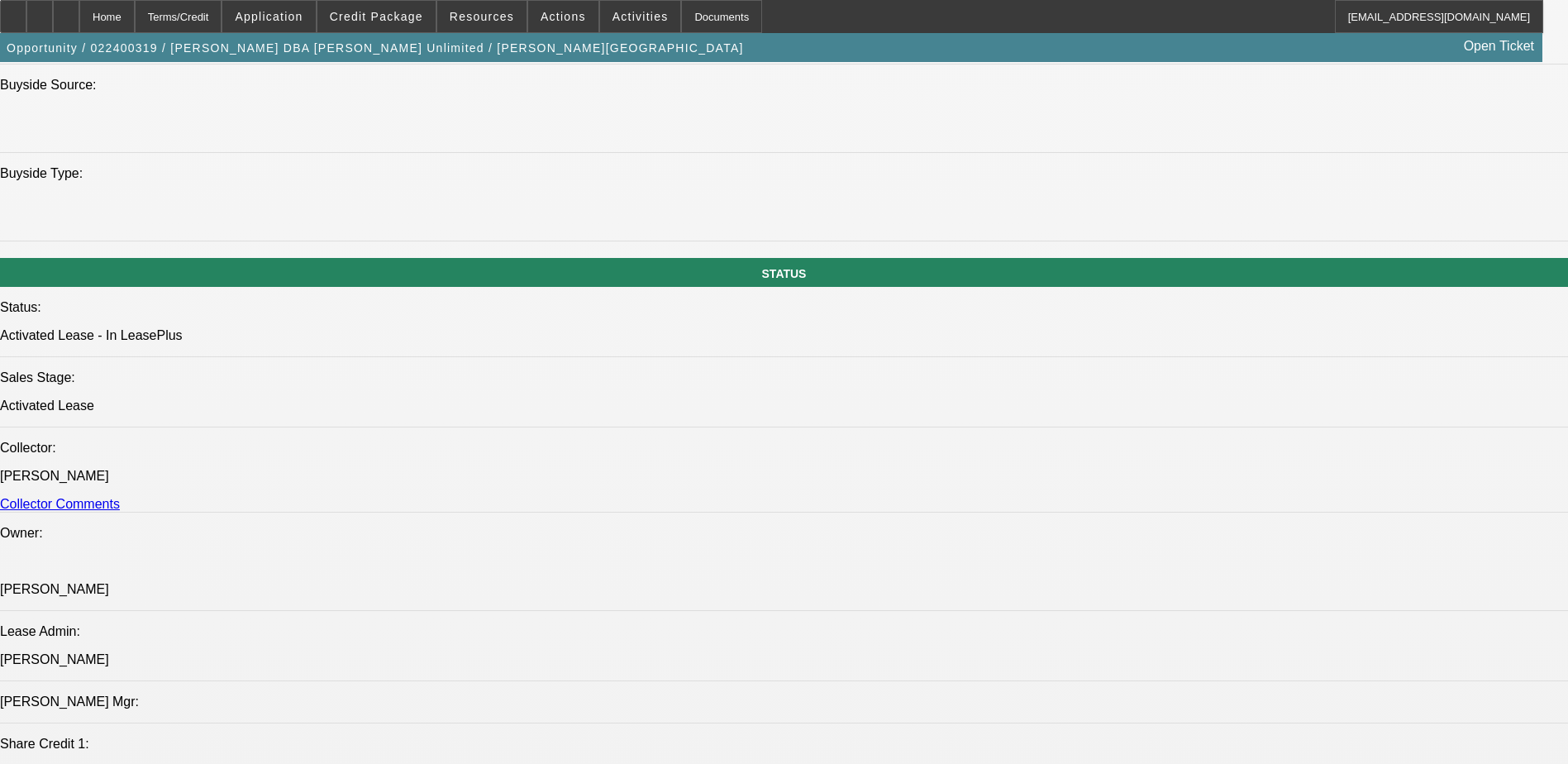
scroll to position [1903, 0]
